Goal: Information Seeking & Learning: Learn about a topic

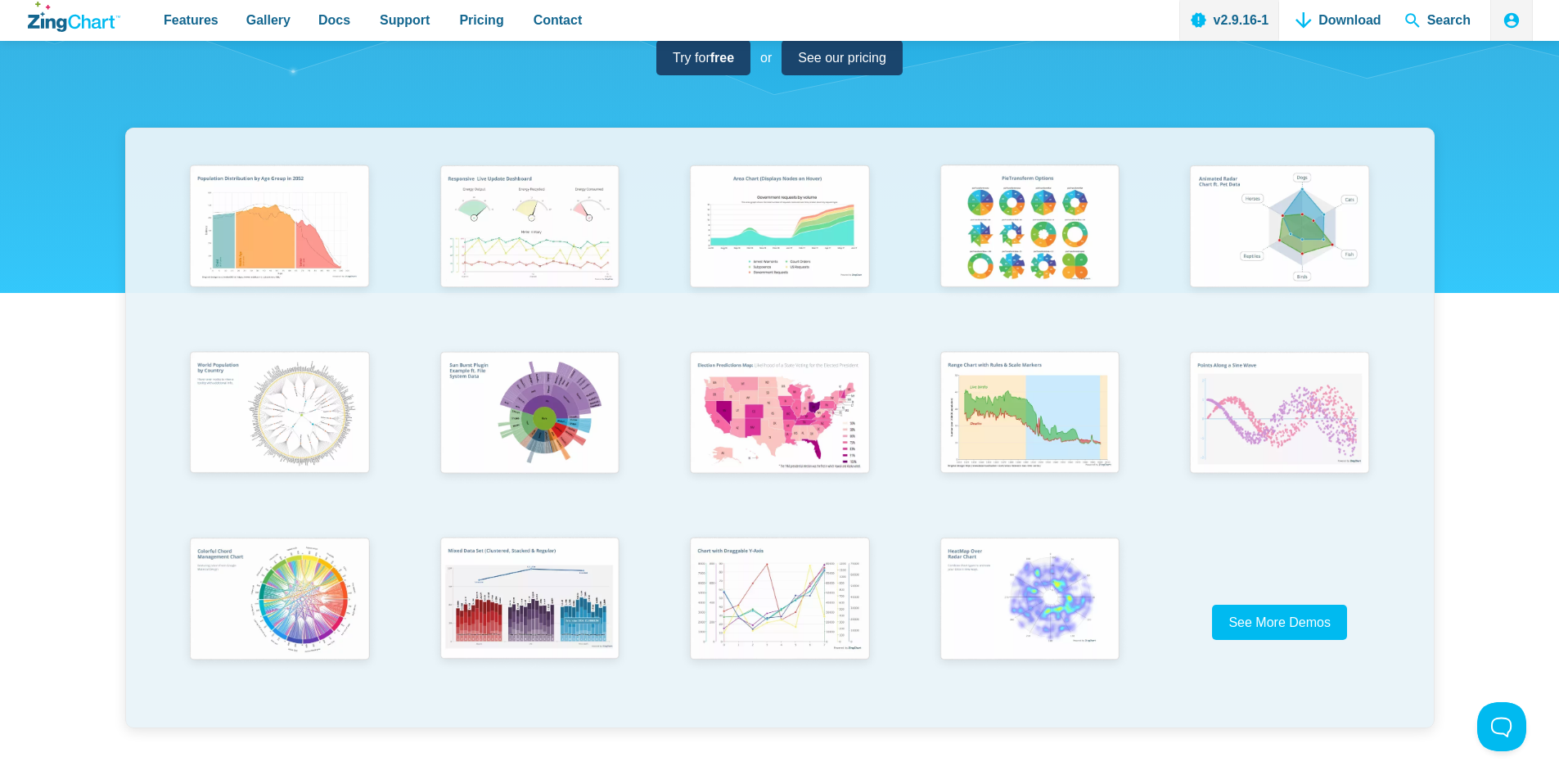
scroll to position [266, 0]
click at [338, 21] on span "Docs" at bounding box center [334, 20] width 32 height 22
click at [1246, 624] on span "See More Demos" at bounding box center [1273, 623] width 102 height 14
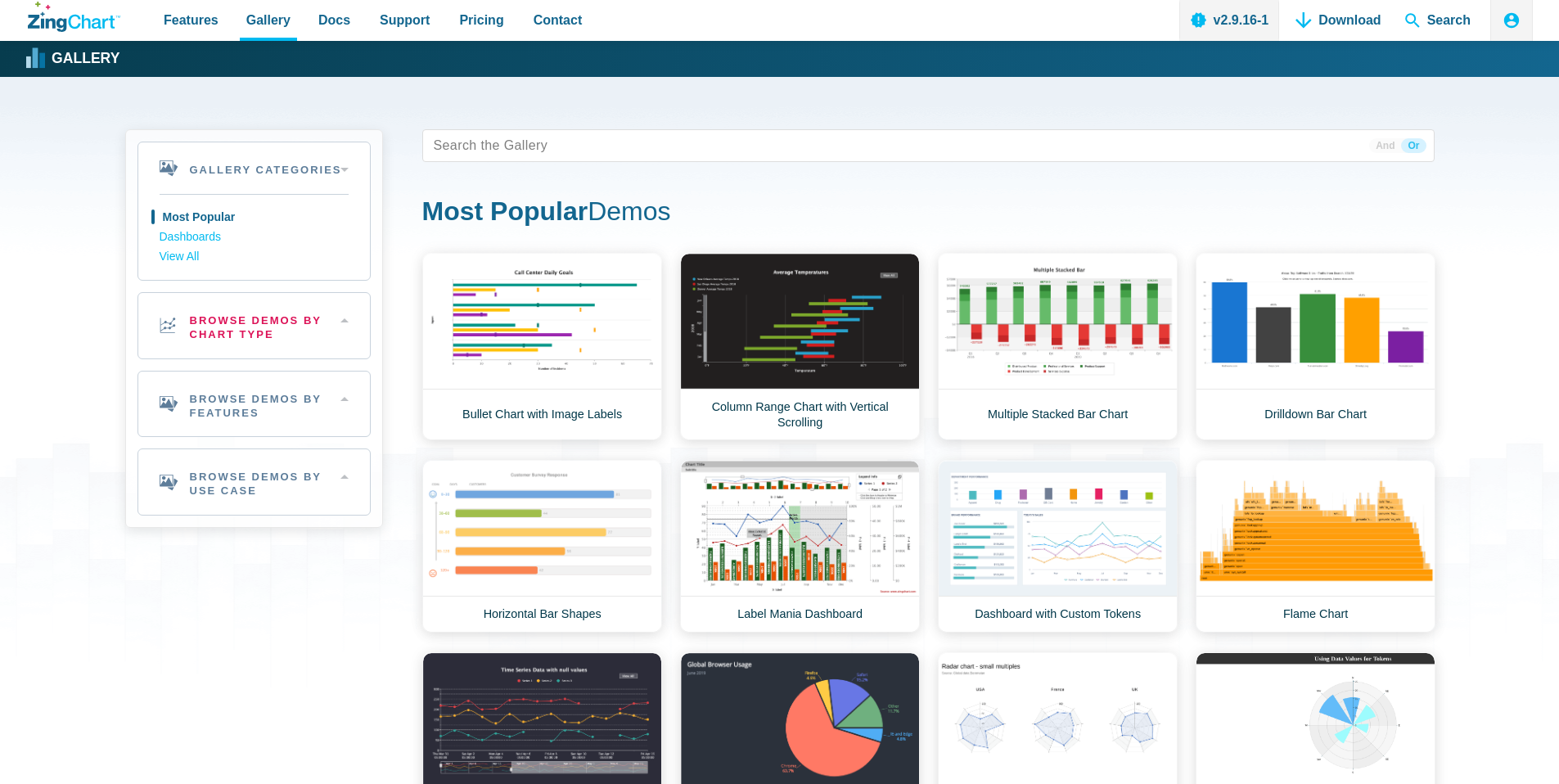
click at [313, 321] on h2 "Browse Demos By Chart Type" at bounding box center [255, 326] width 232 height 65
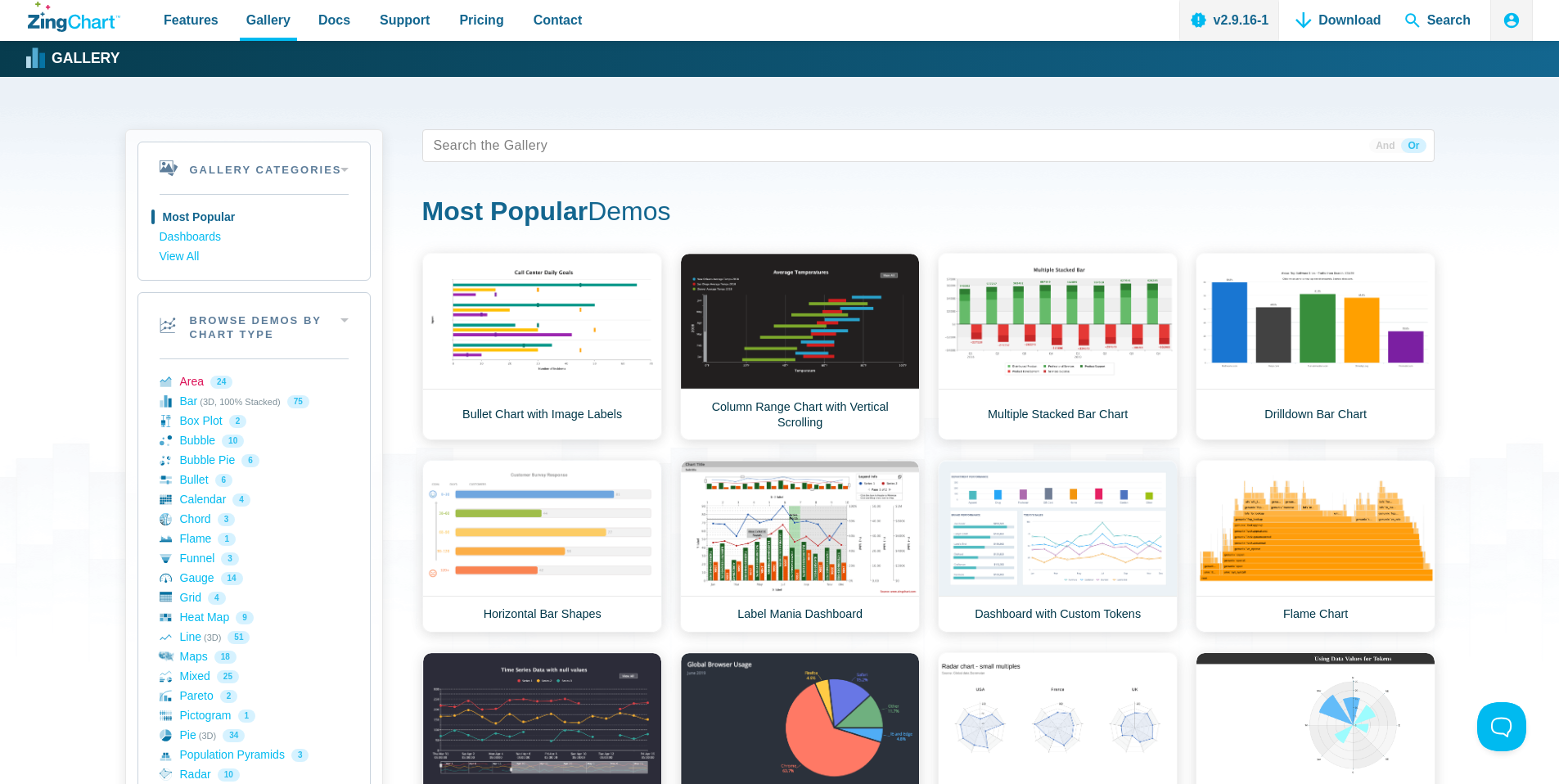
click at [210, 381] on link "Area 24" at bounding box center [254, 382] width 189 height 20
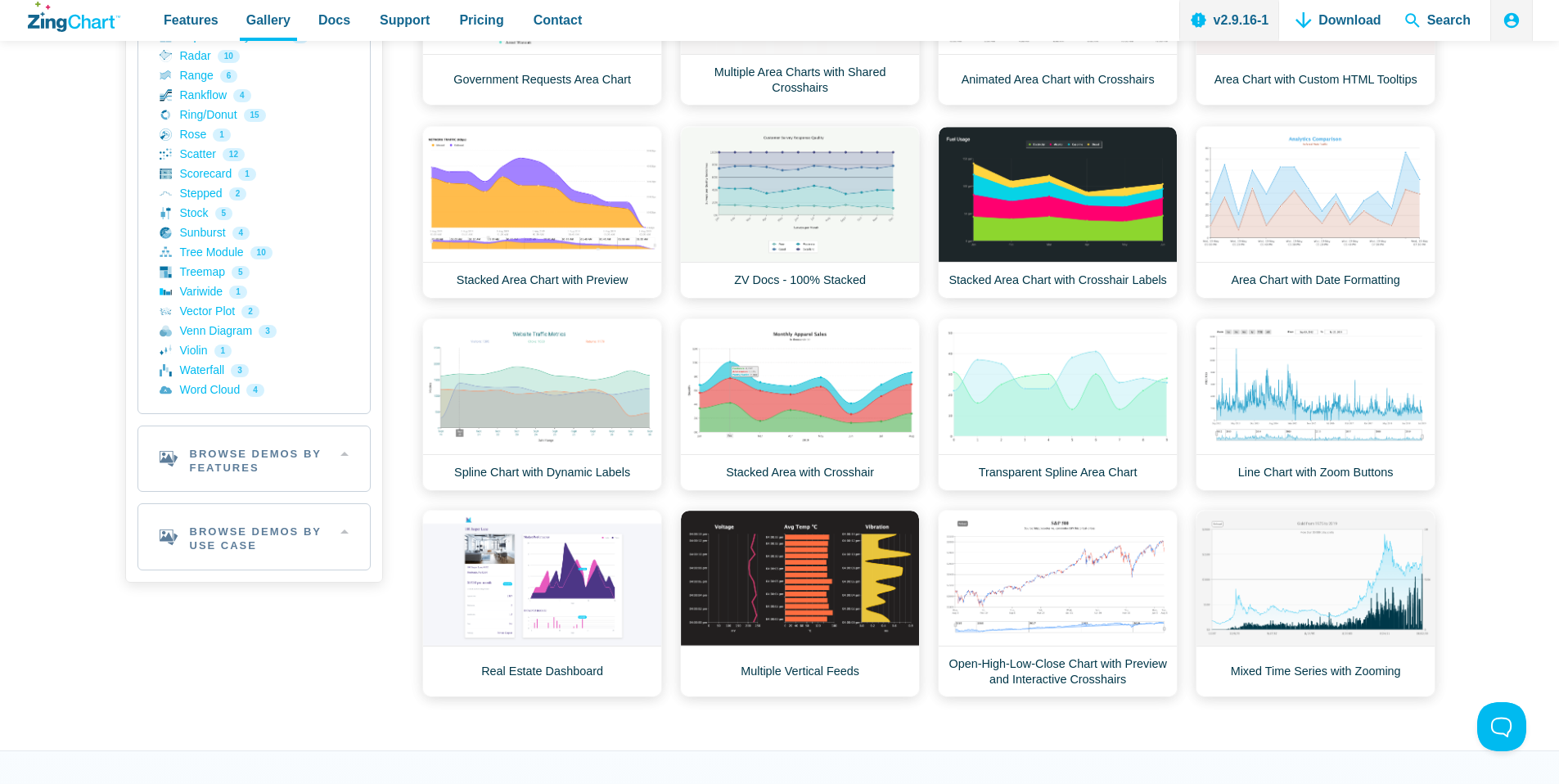
scroll to position [721, 0]
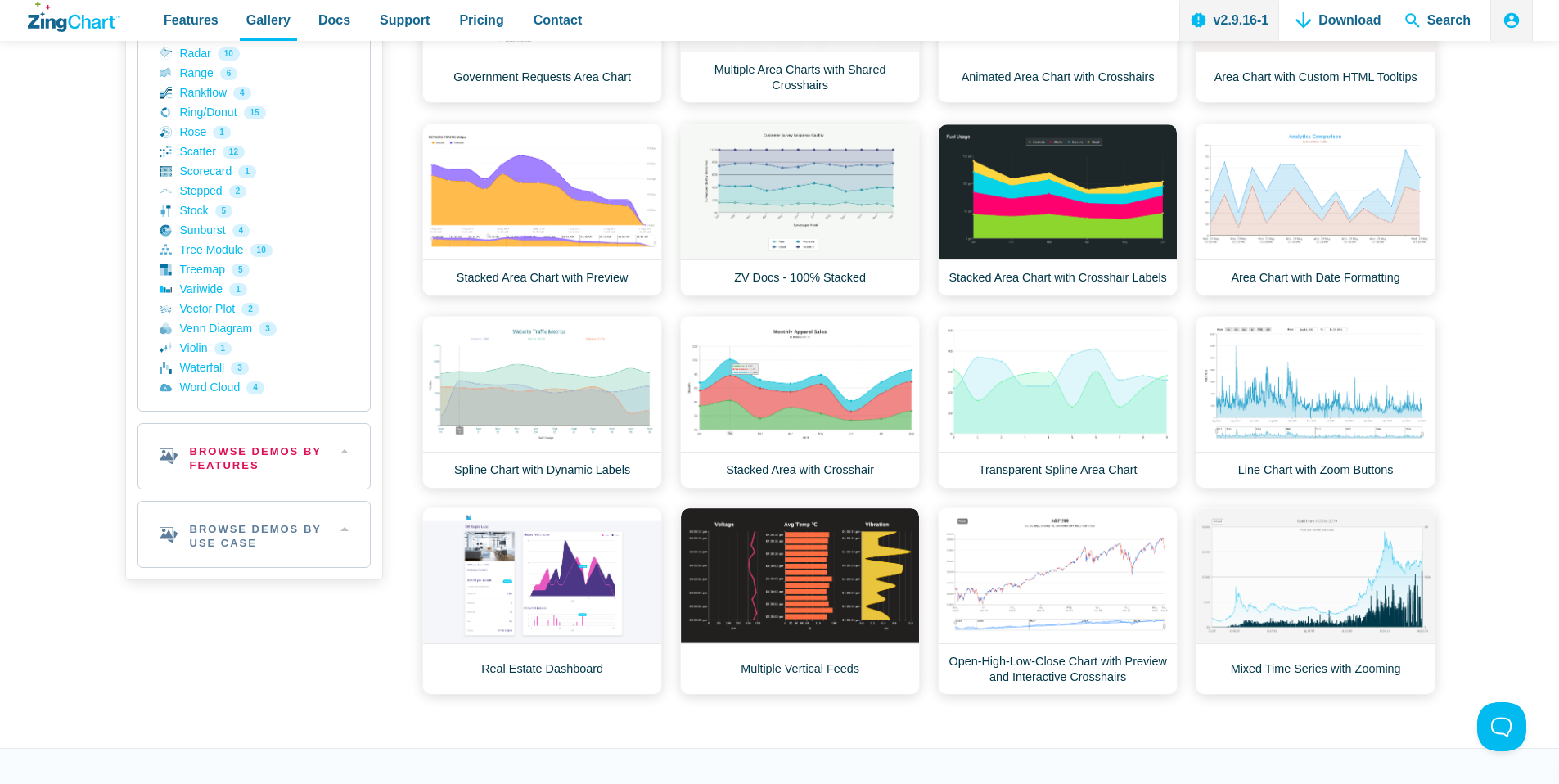
click at [353, 453] on h2 "Browse Demos By Features" at bounding box center [255, 456] width 232 height 65
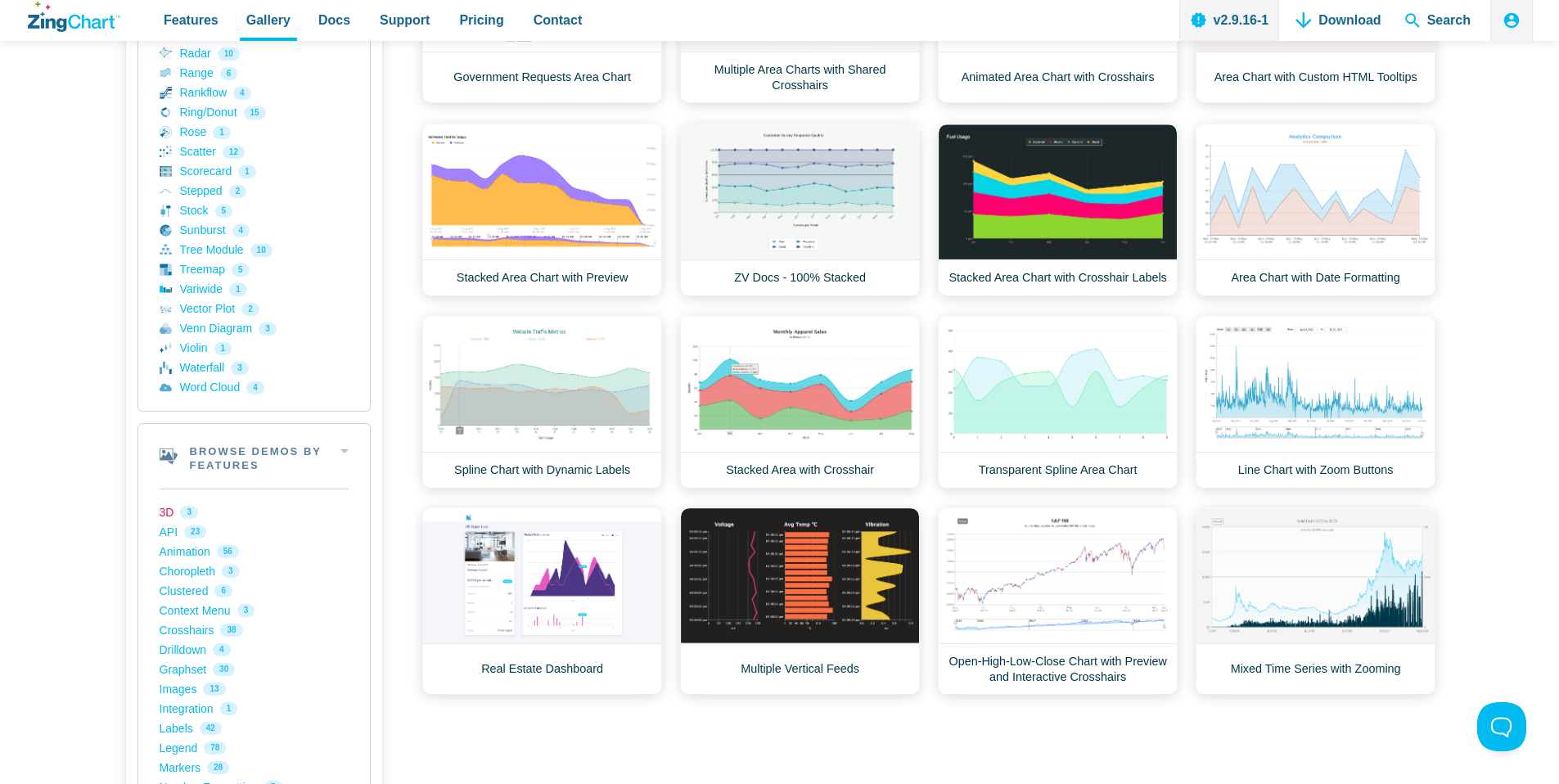
click at [169, 506] on link "3D 3" at bounding box center [254, 512] width 189 height 20
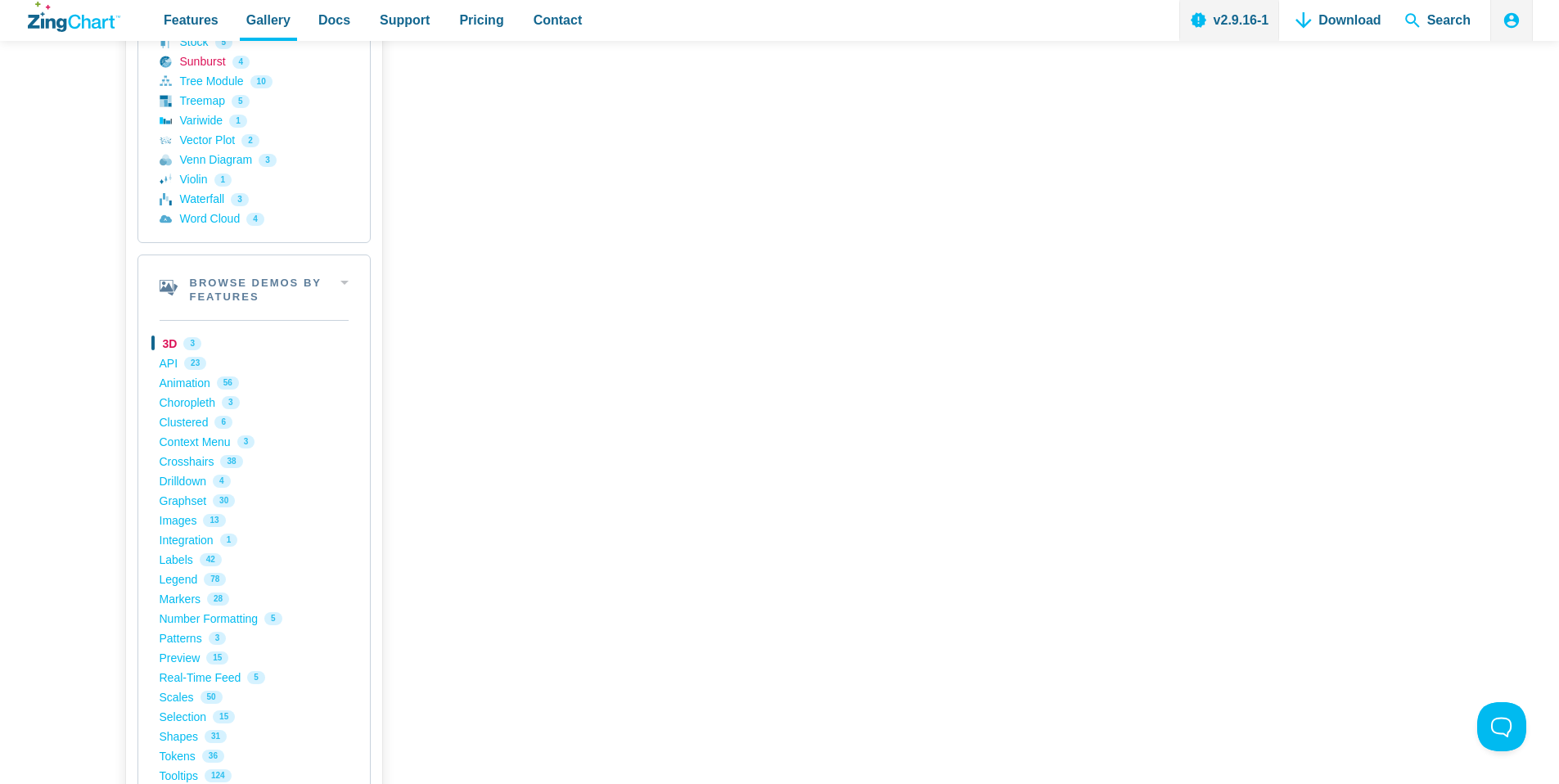
scroll to position [955, 0]
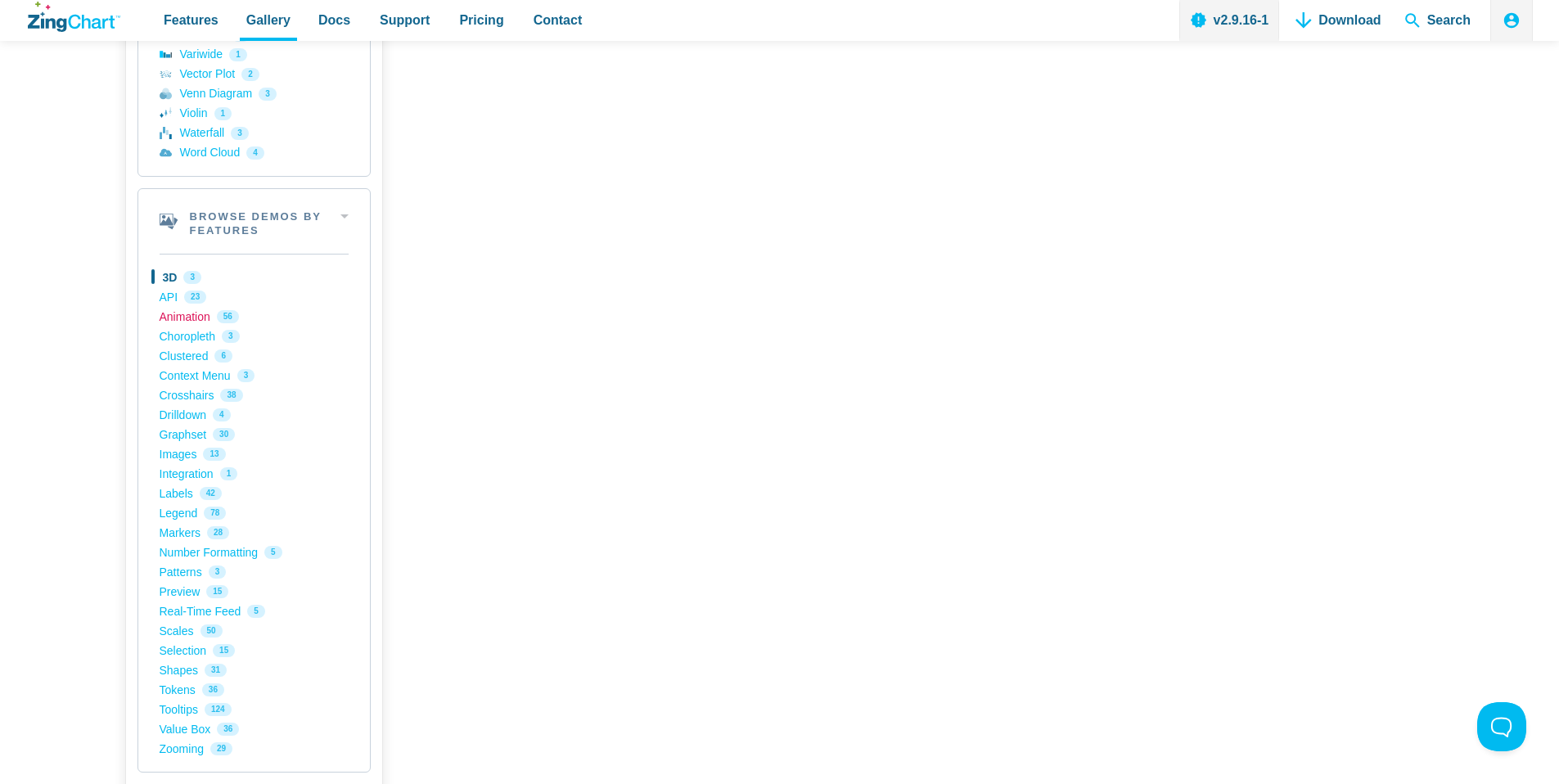
click at [167, 321] on link "Animation 56" at bounding box center [254, 317] width 189 height 20
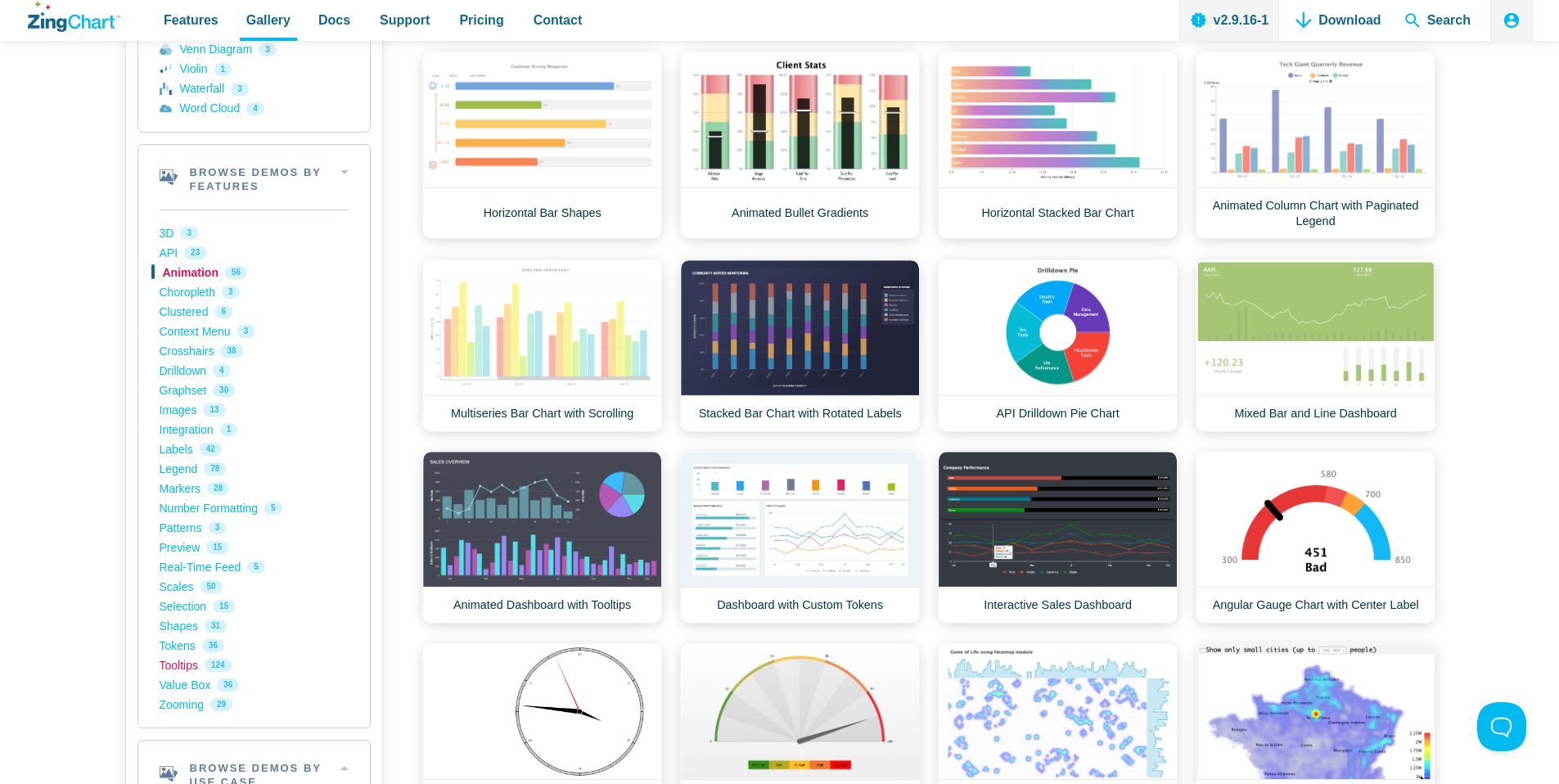
scroll to position [1085, 0]
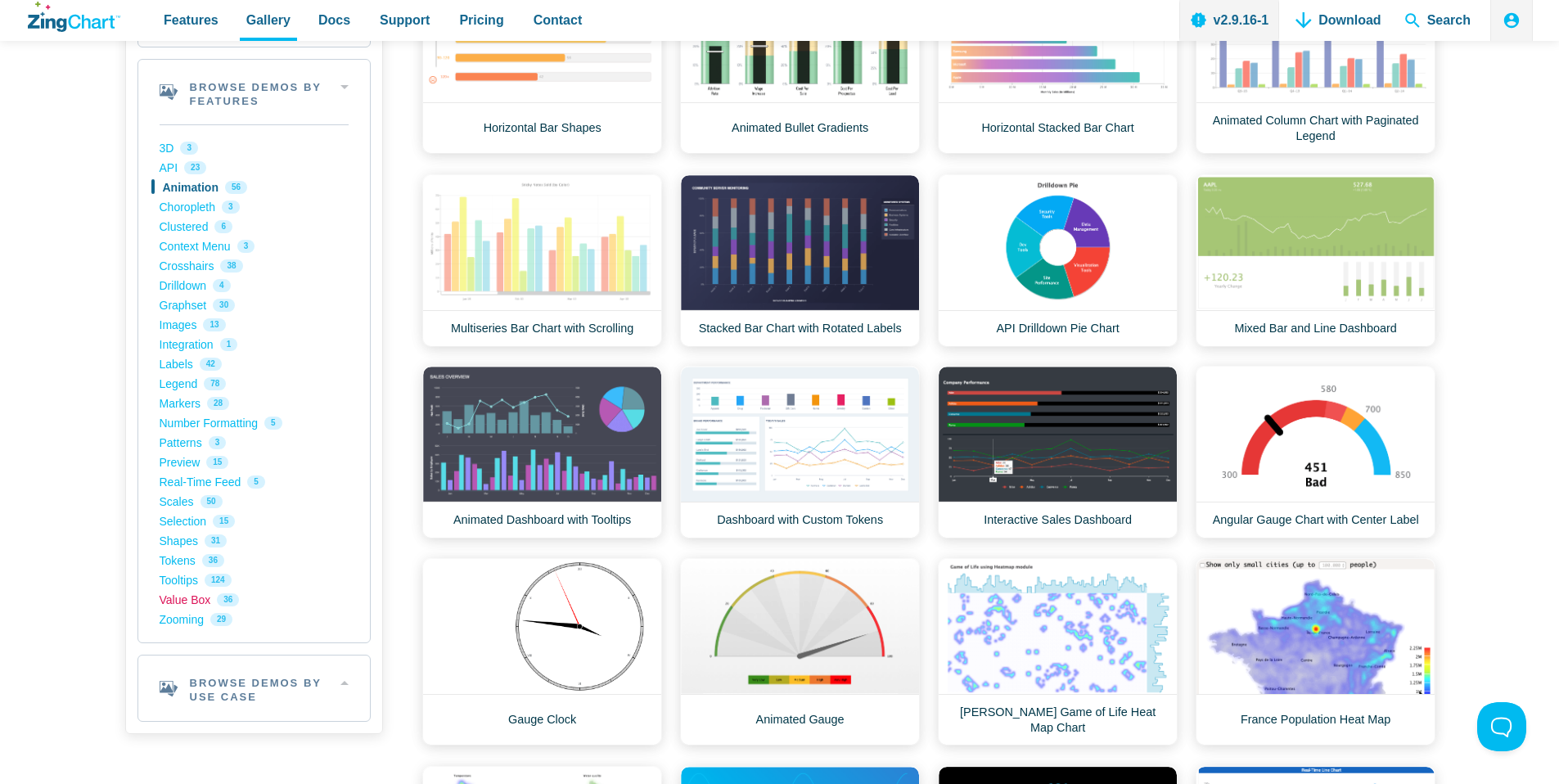
click at [188, 599] on link "Value Box 36" at bounding box center [254, 600] width 189 height 20
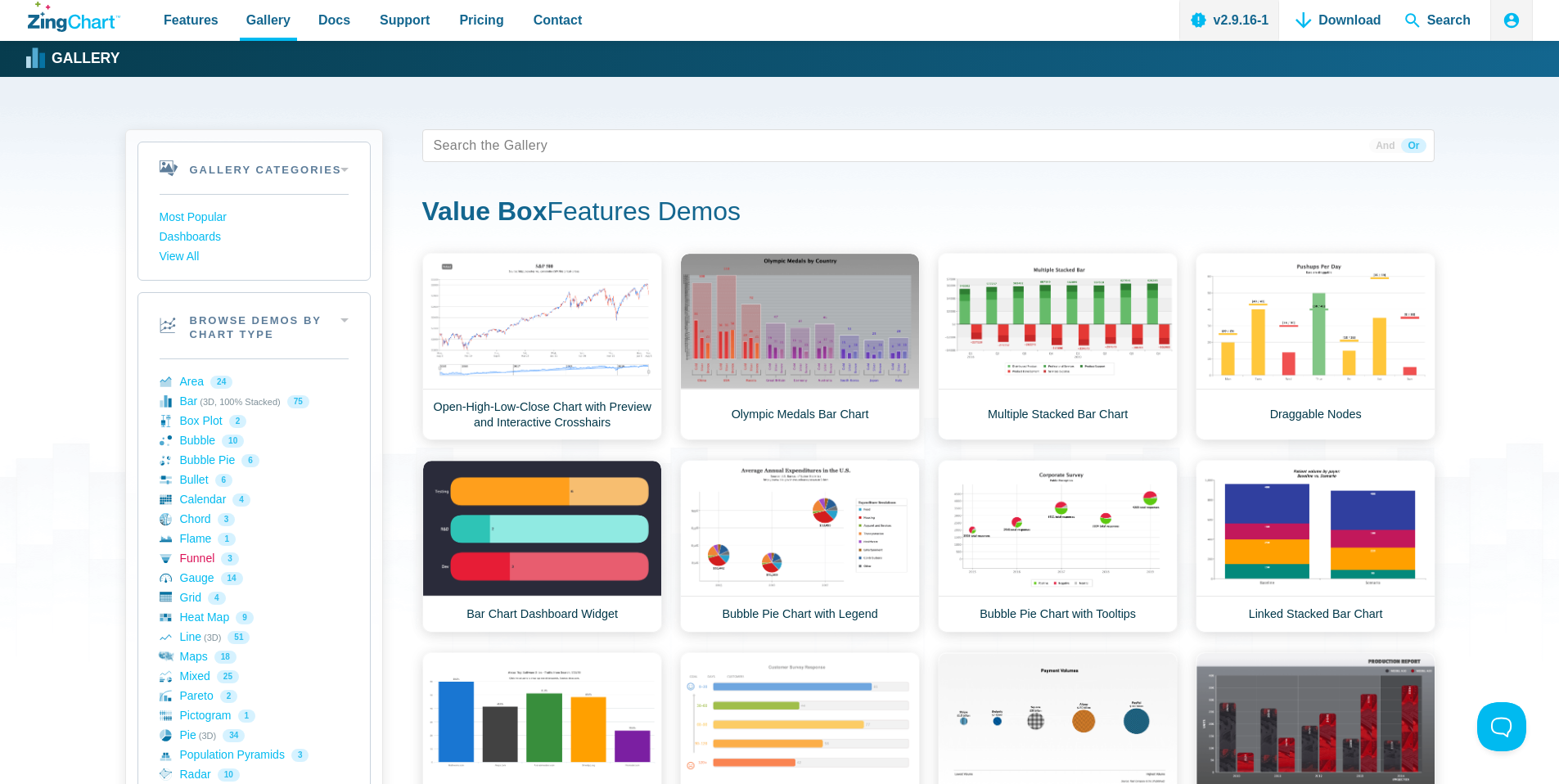
click at [198, 557] on link "Funnel 3" at bounding box center [254, 559] width 189 height 20
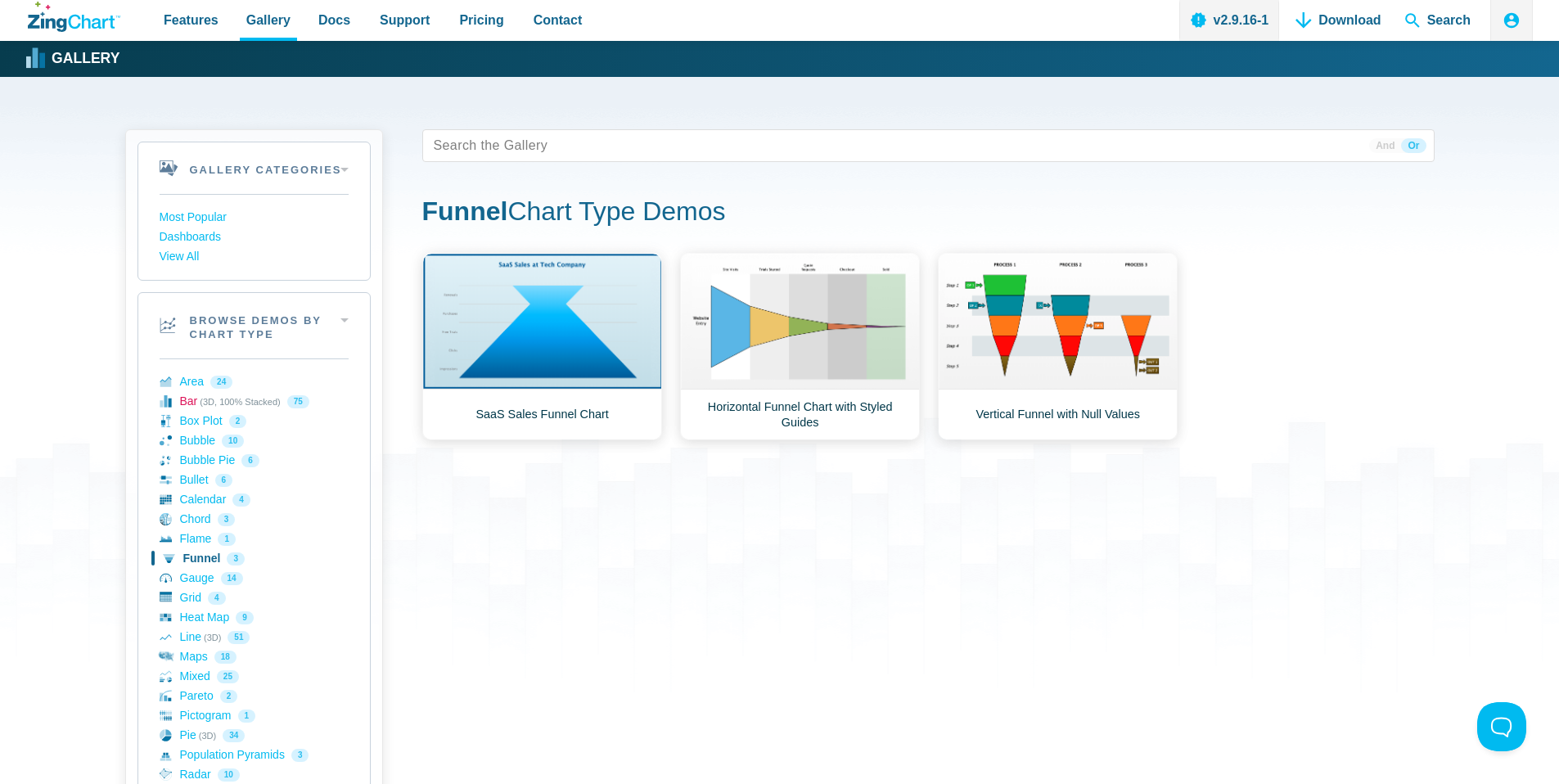
click at [229, 394] on link "Bar (3D, 100% Stacked) 75" at bounding box center [254, 402] width 189 height 20
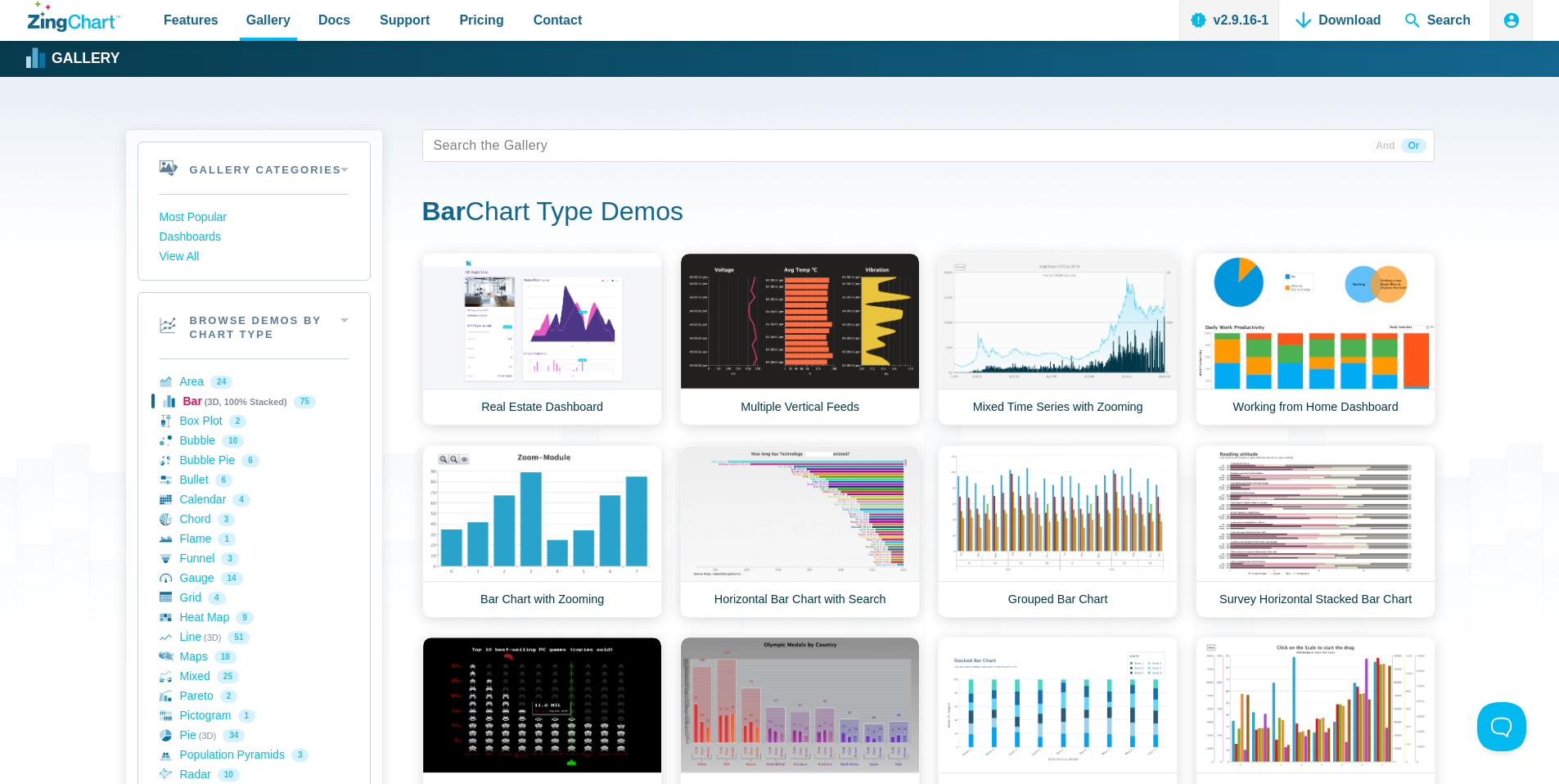
click at [308, 398] on link "Bar (3D, 100% Stacked) 75" at bounding box center [254, 402] width 189 height 20
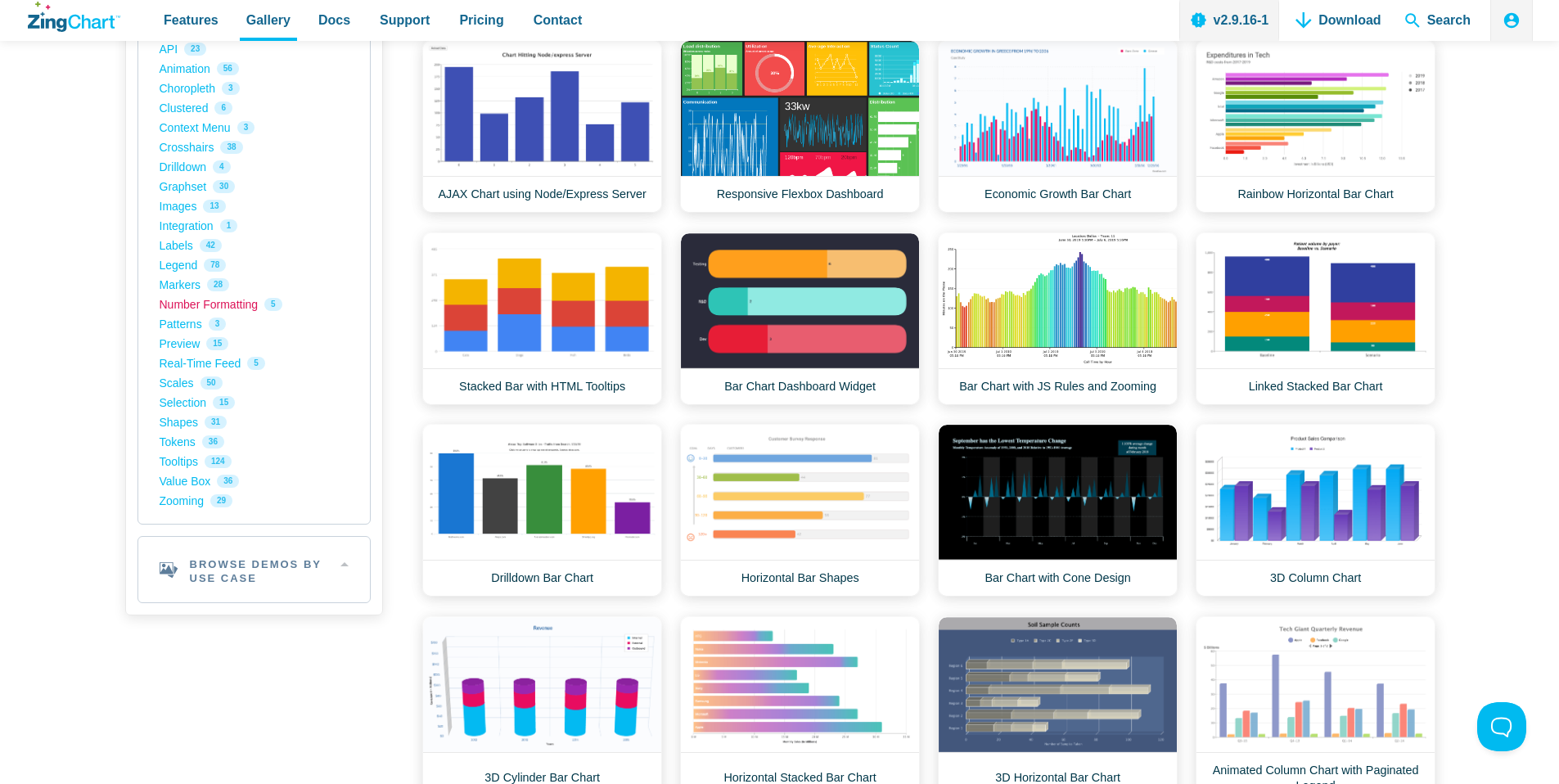
scroll to position [1231, 0]
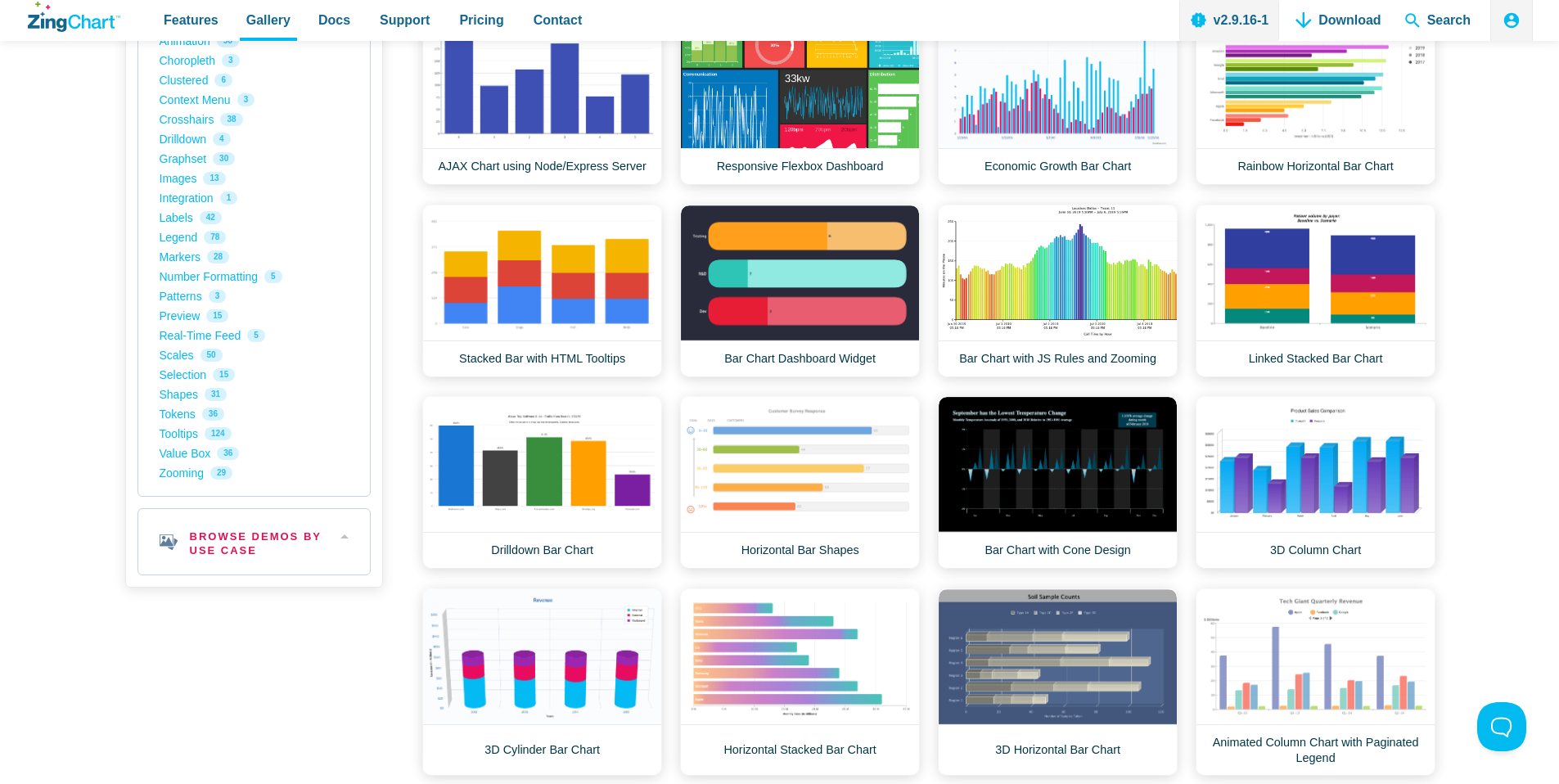
click at [341, 531] on h2 "Browse Demos By Use Case" at bounding box center [255, 541] width 232 height 65
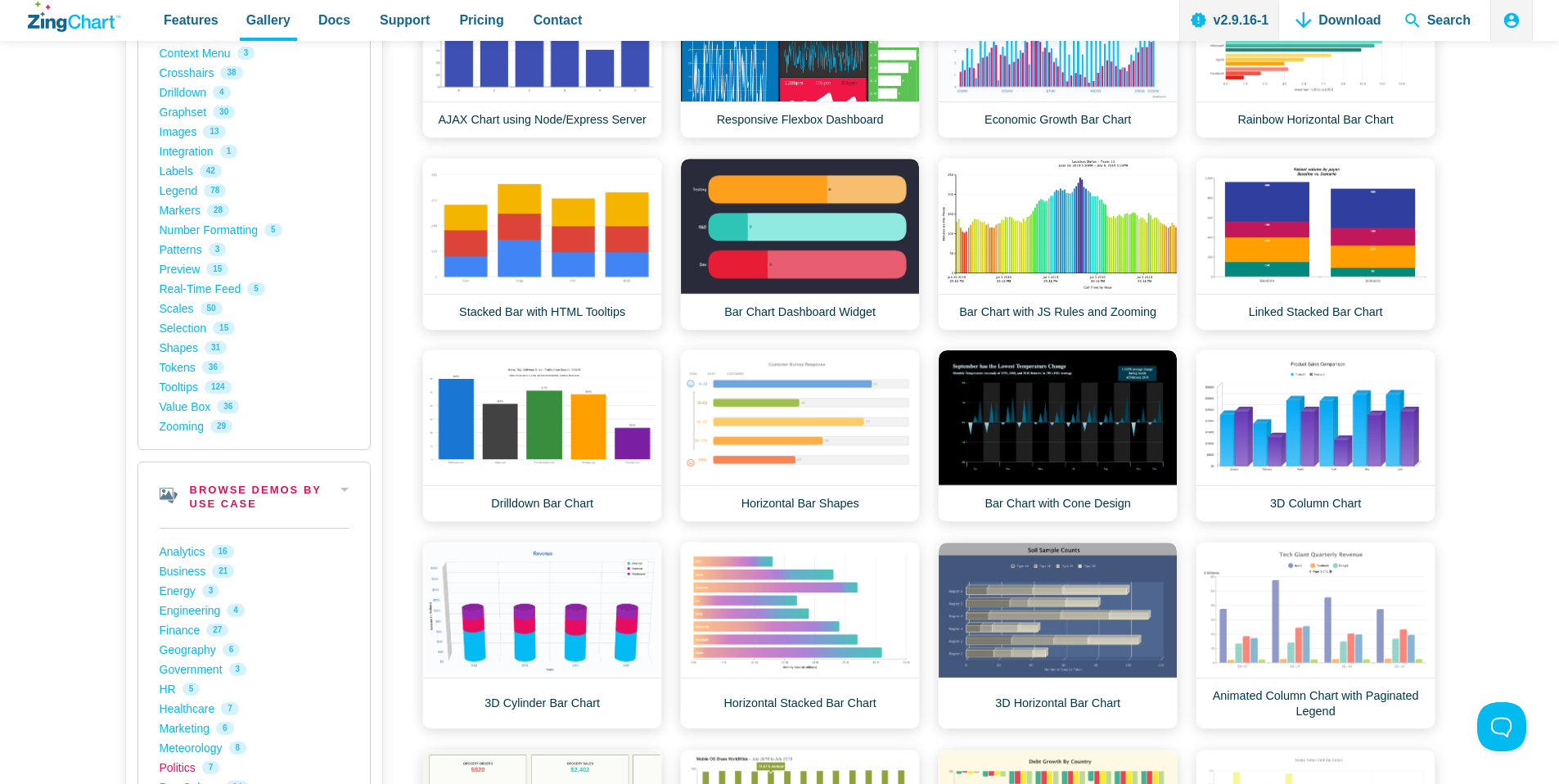
scroll to position [951, 0]
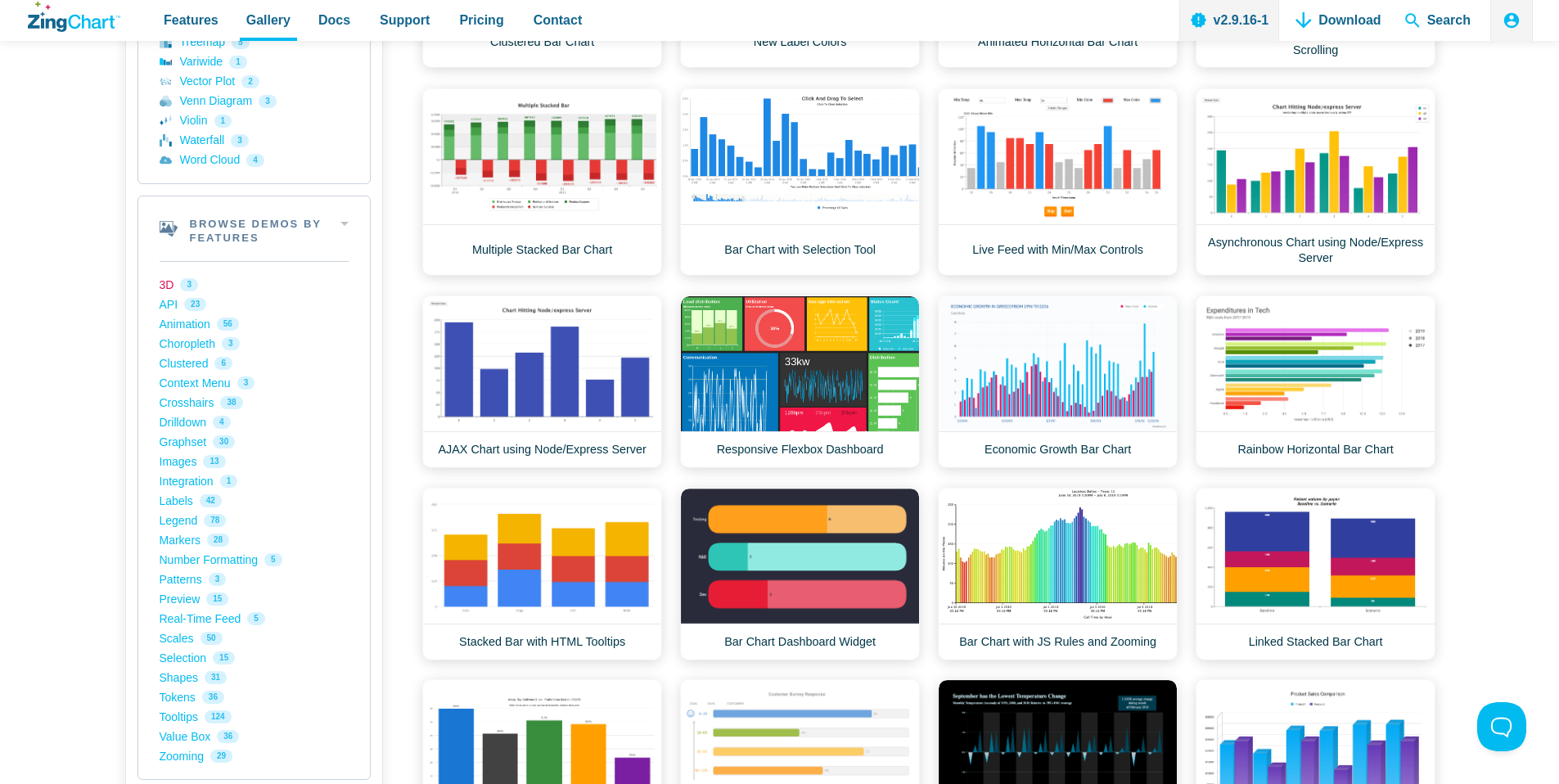
click at [173, 284] on link "3D 3" at bounding box center [254, 285] width 189 height 20
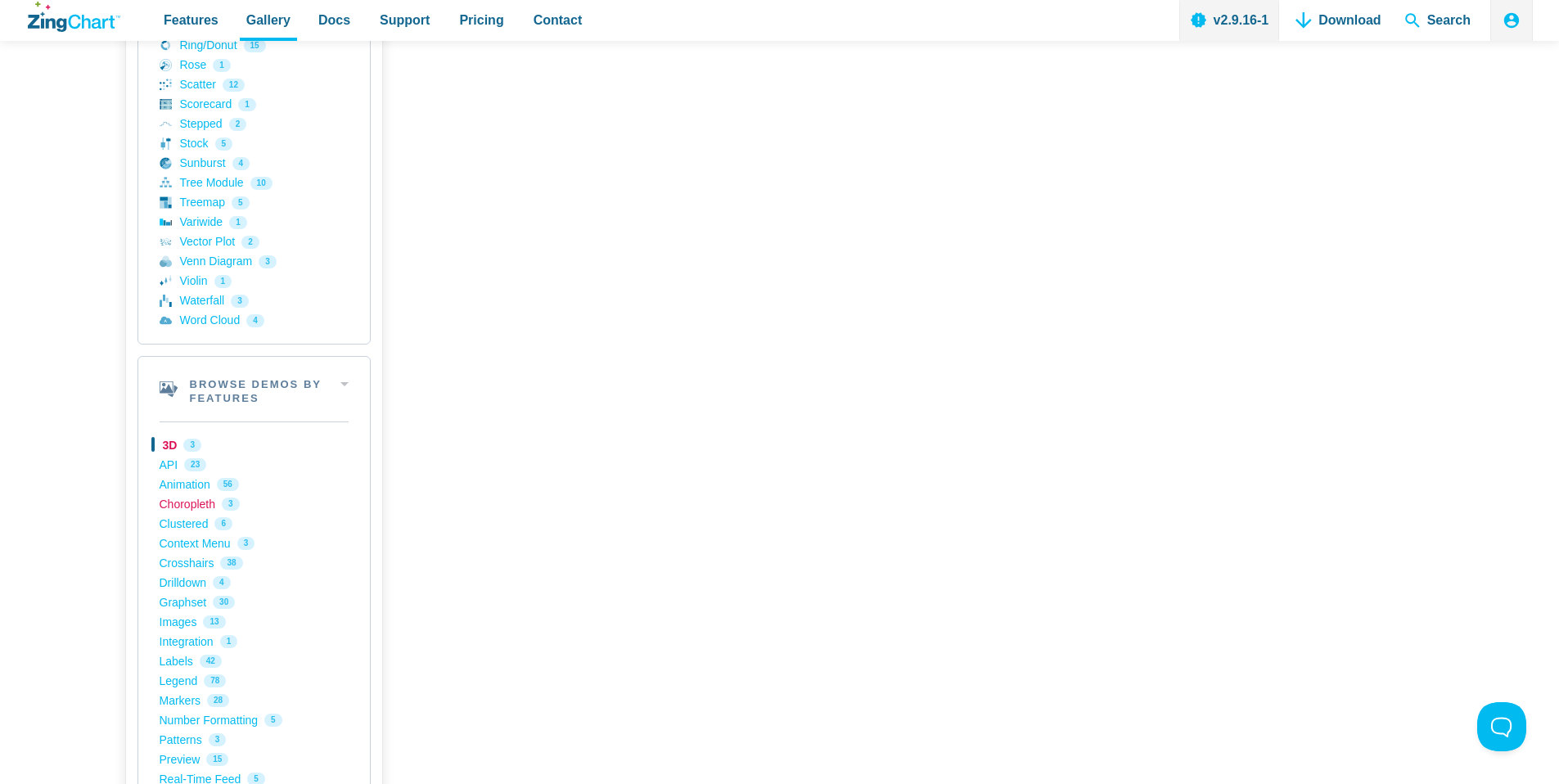
scroll to position [795, 0]
click at [188, 455] on link "API 23" at bounding box center [254, 457] width 189 height 20
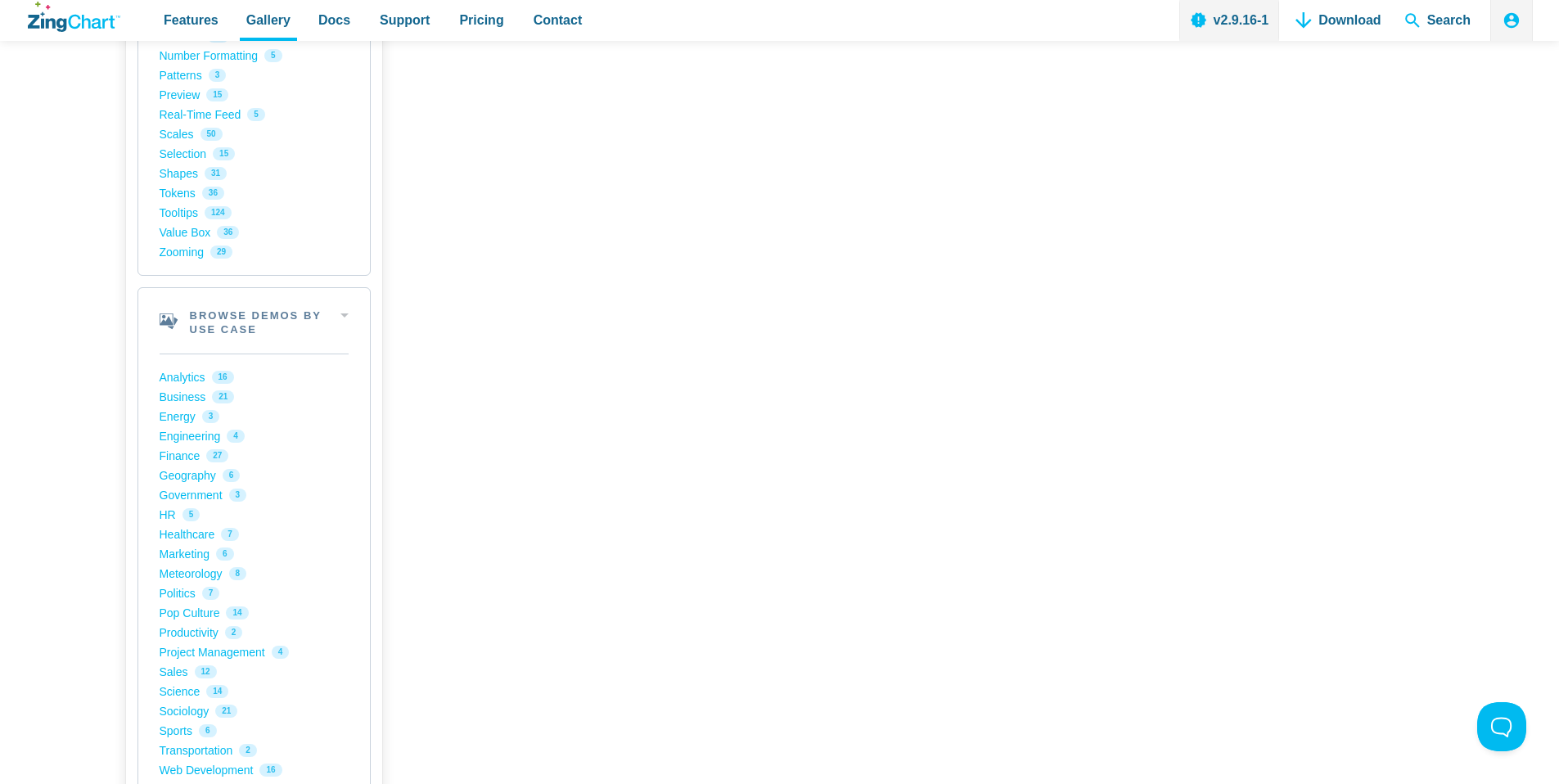
scroll to position [1487, 0]
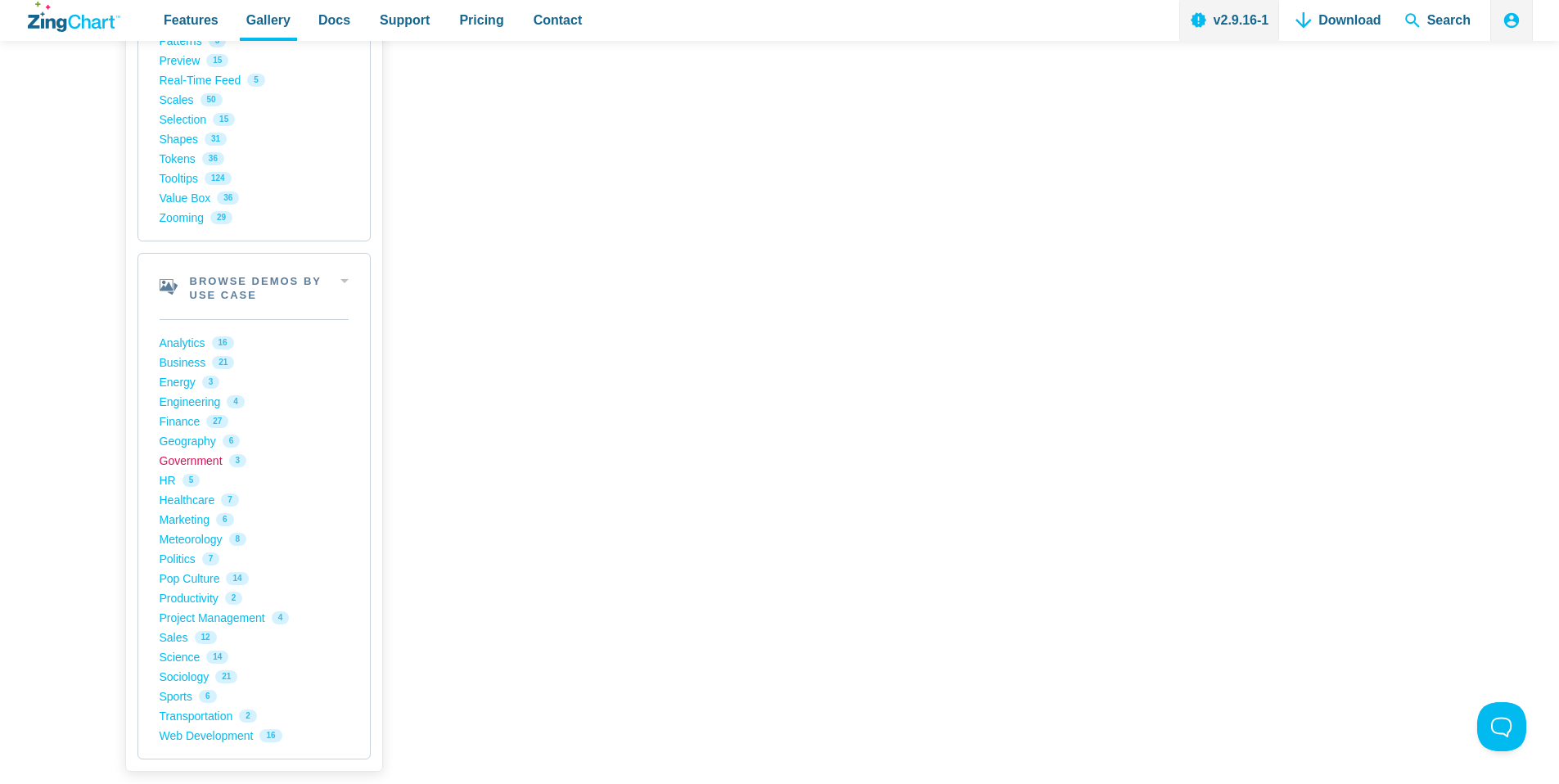
click at [218, 461] on link "Government 3" at bounding box center [254, 460] width 189 height 20
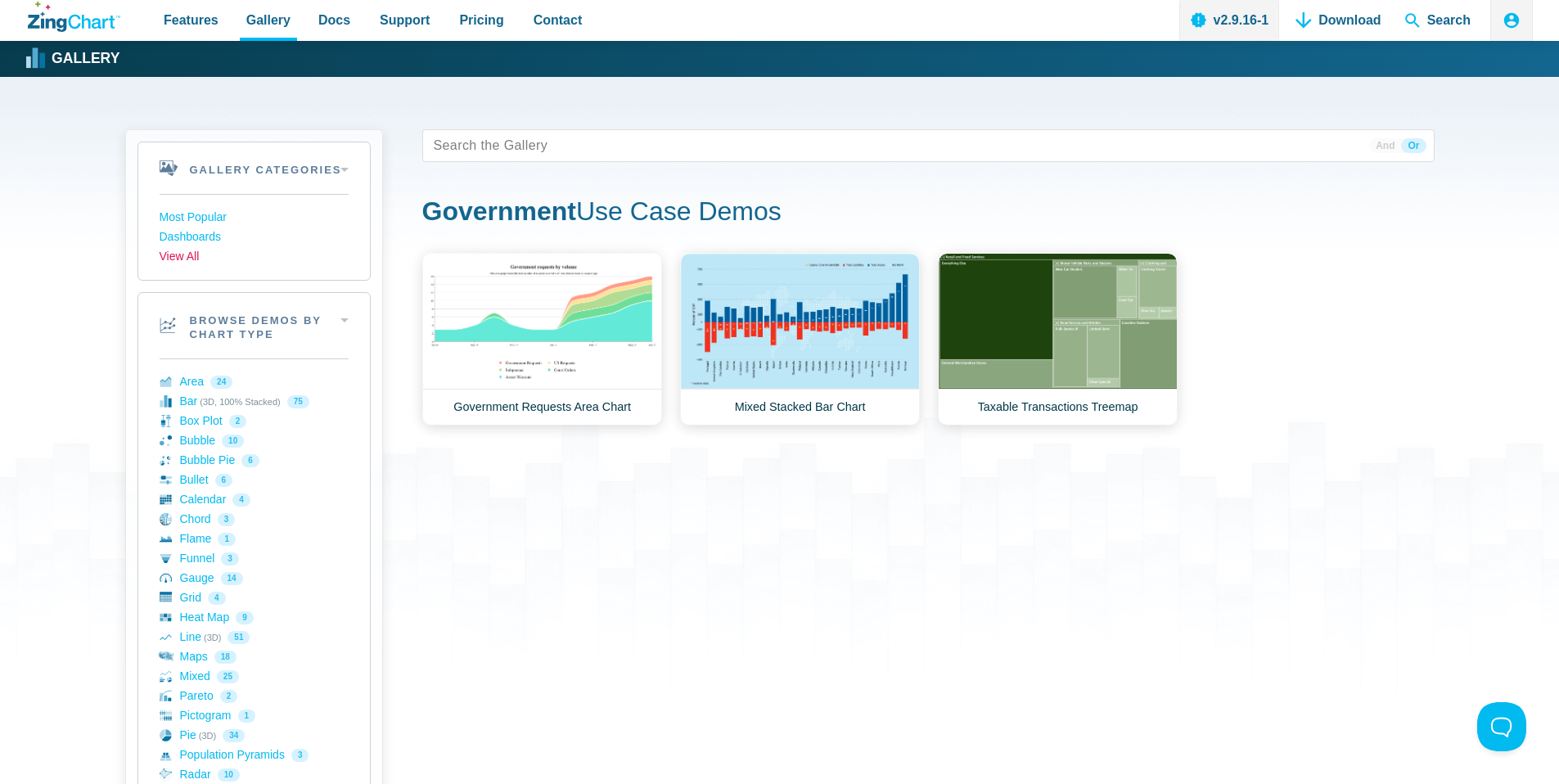
click at [197, 260] on link "View All" at bounding box center [254, 257] width 189 height 20
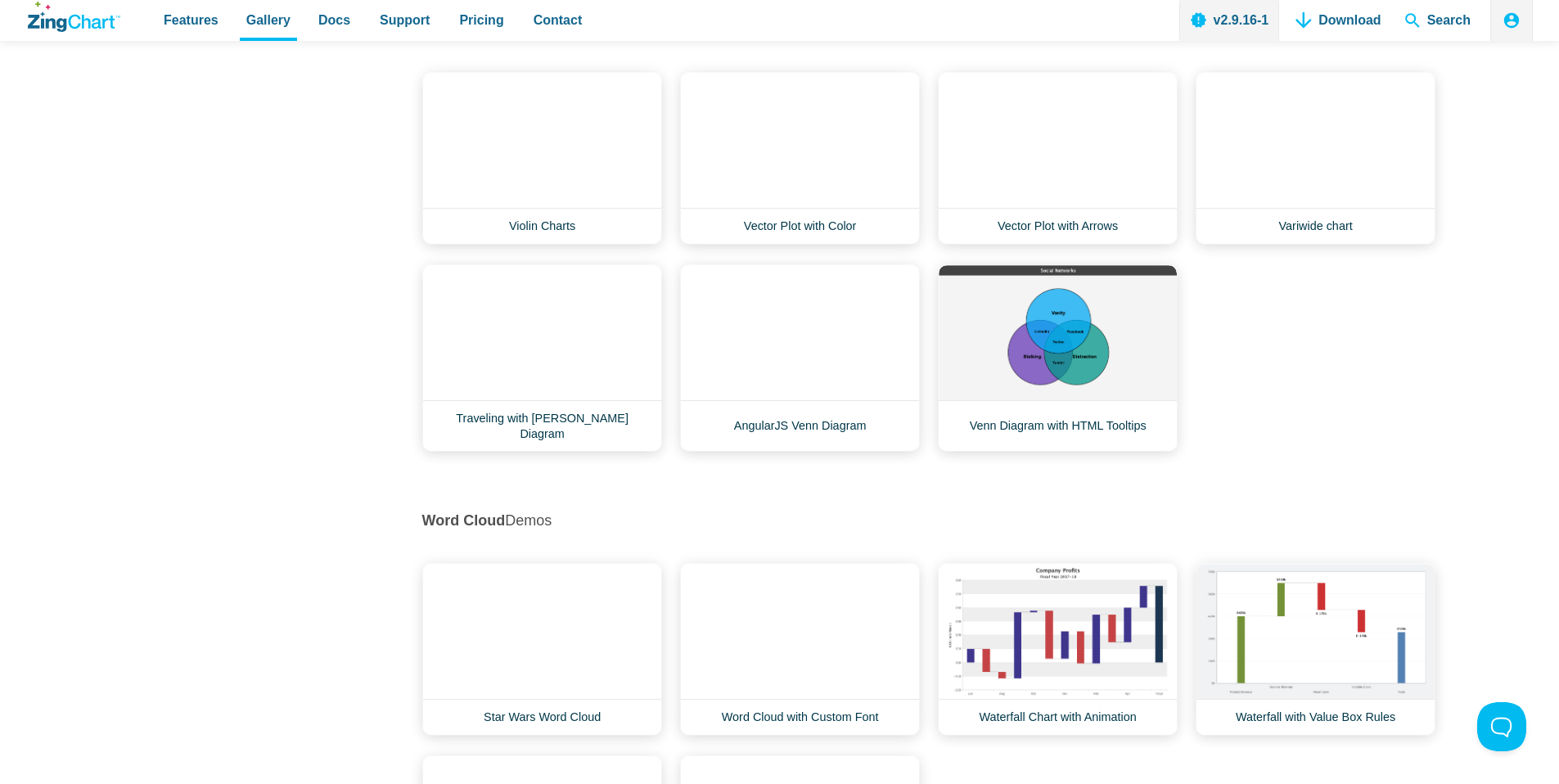
scroll to position [16932, 0]
